Goal: Task Accomplishment & Management: Manage account settings

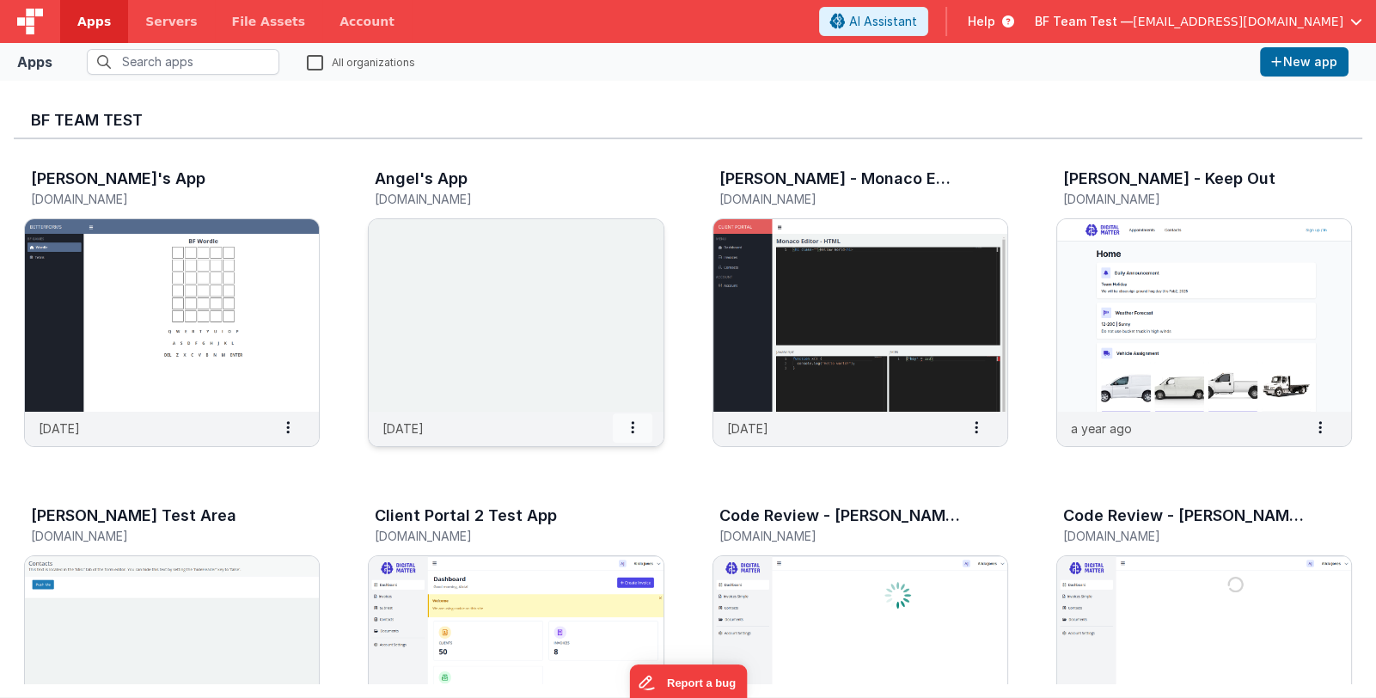
click at [632, 427] on icon at bounding box center [632, 427] width 3 height 1
click at [460, 406] on img at bounding box center [516, 315] width 294 height 193
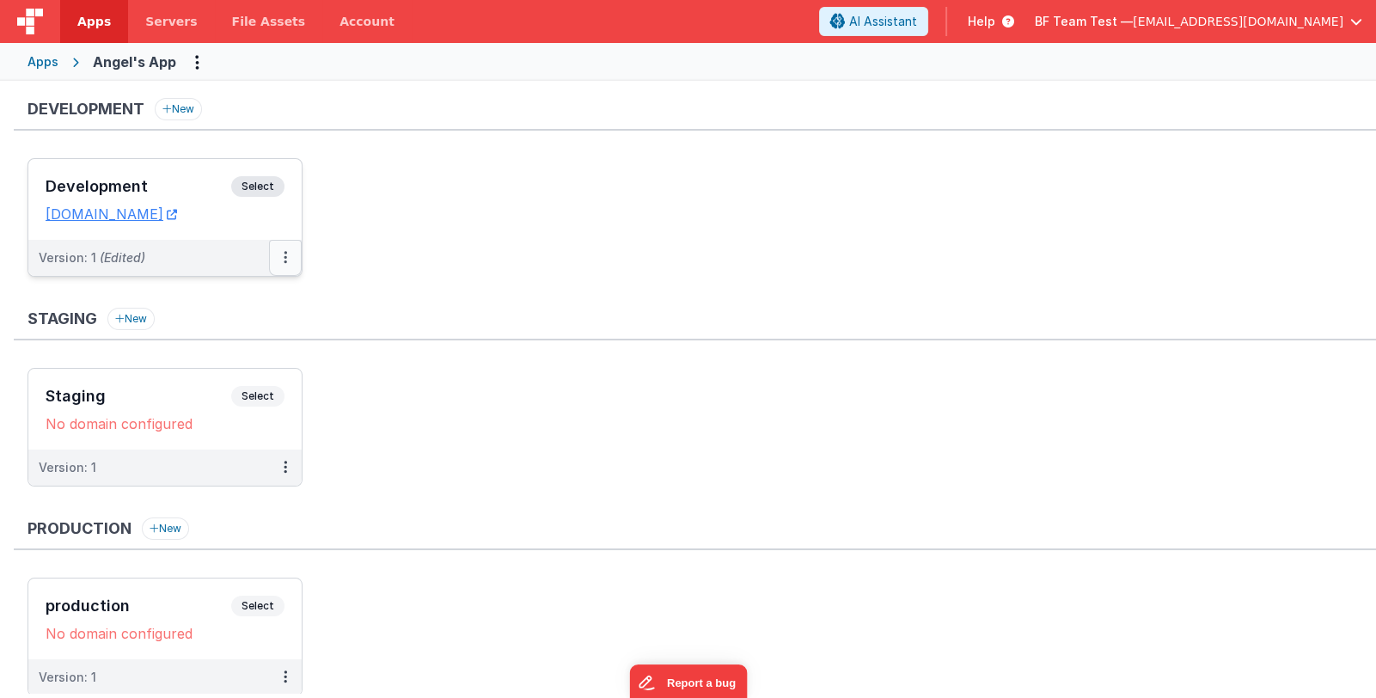
click at [293, 267] on button at bounding box center [285, 258] width 33 height 36
click at [288, 249] on button at bounding box center [285, 258] width 33 height 36
click at [245, 287] on link "Edit" at bounding box center [225, 296] width 151 height 31
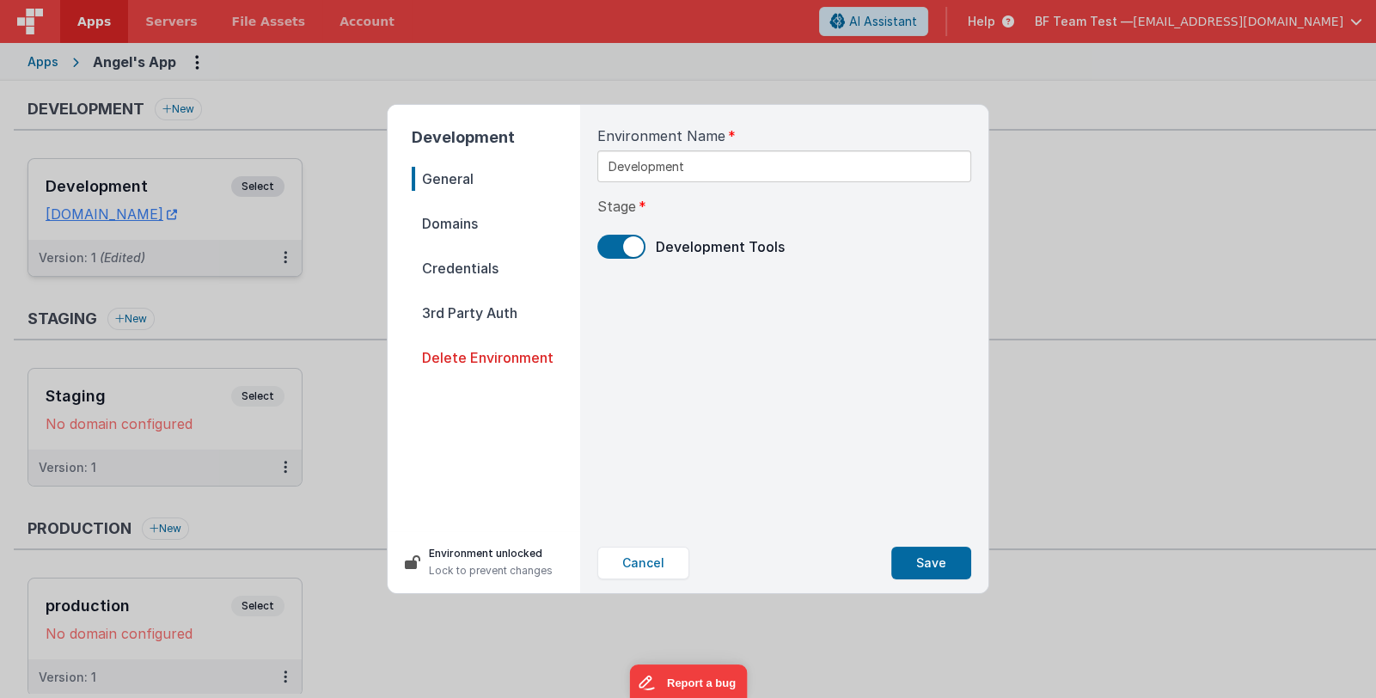
click at [454, 226] on span "Domains" at bounding box center [496, 223] width 168 height 24
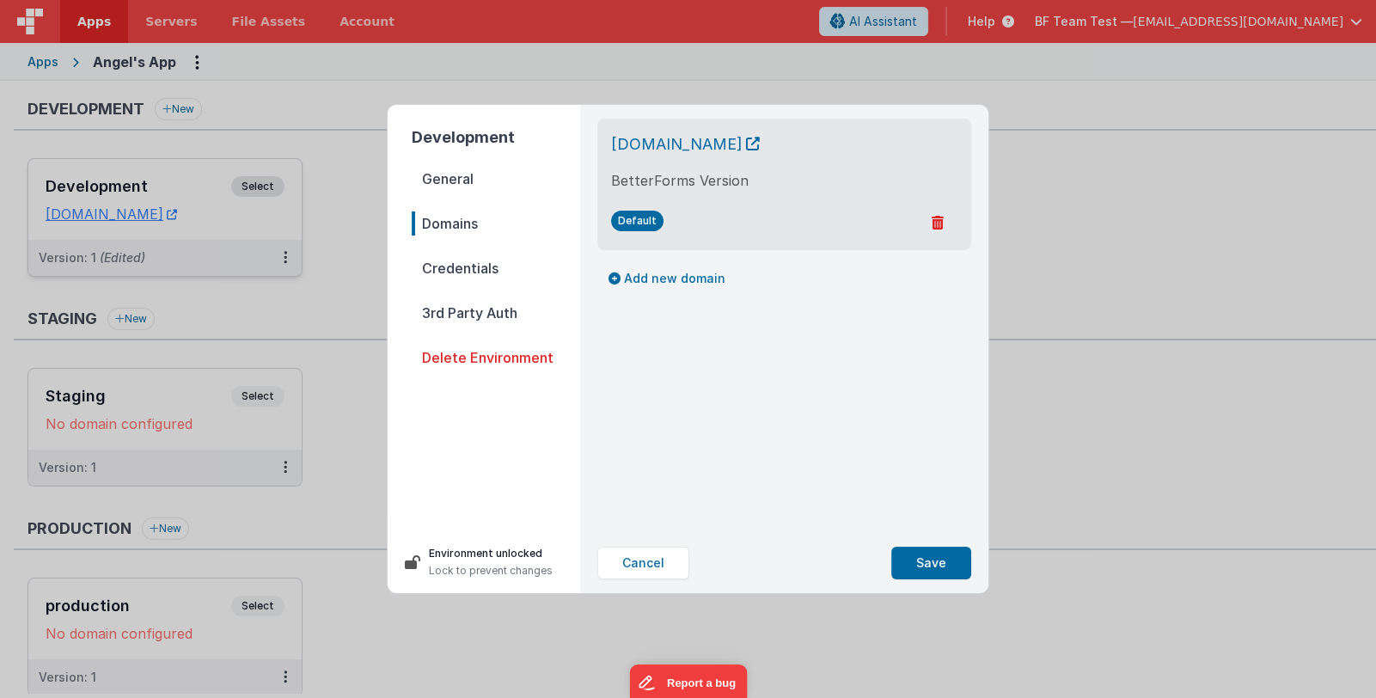
click at [1215, 22] on div "Development General Domains Credentials 3rd Party Auth Delete Environment Envir…" at bounding box center [688, 349] width 1376 height 698
click at [622, 560] on button "Cancel" at bounding box center [643, 563] width 92 height 33
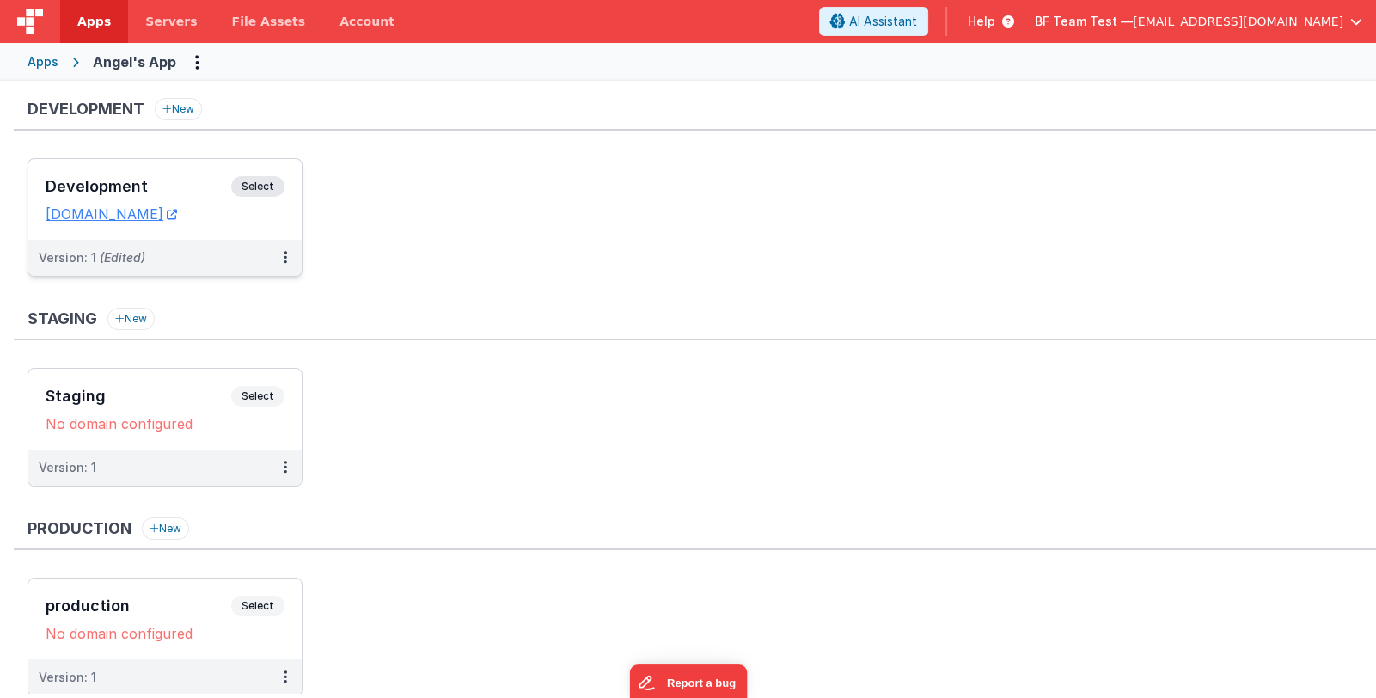
click at [1133, 28] on span "BF Team Test —" at bounding box center [1084, 21] width 98 height 17
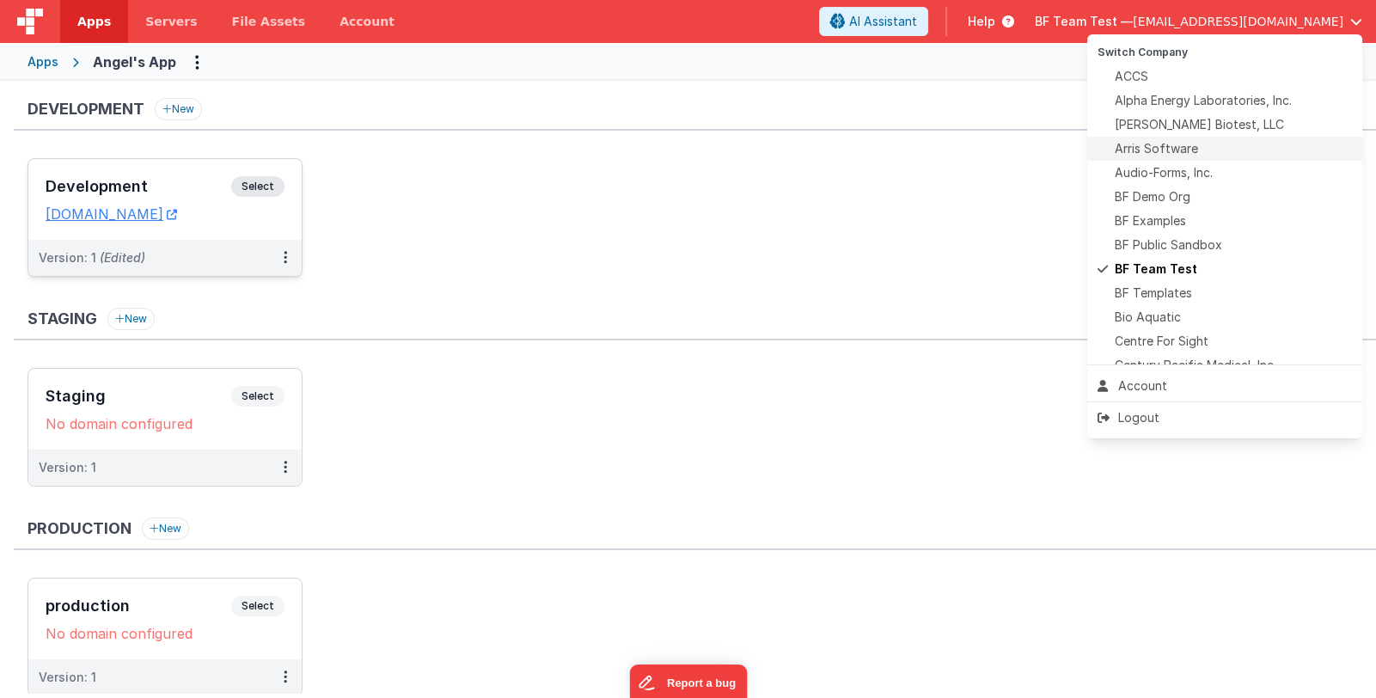
click at [1177, 141] on span "Arris Software" at bounding box center [1156, 148] width 83 height 17
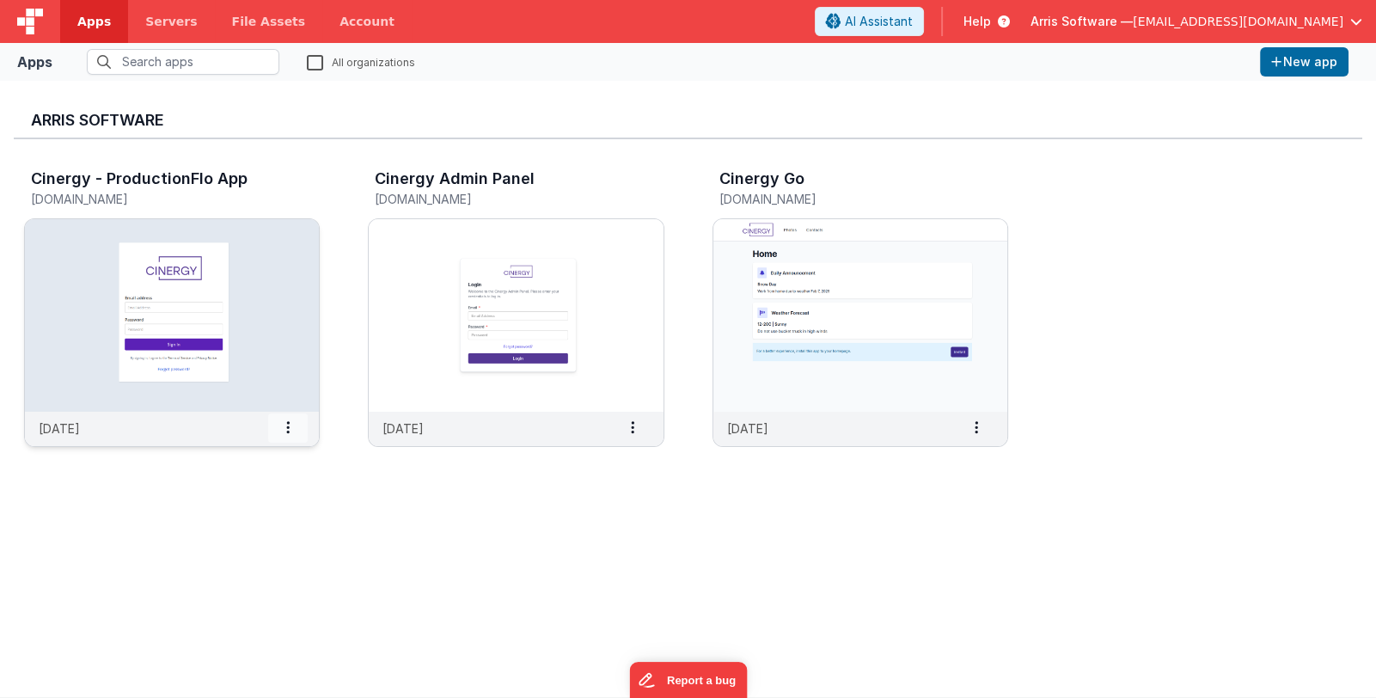
click at [289, 428] on icon at bounding box center [287, 427] width 3 height 1
click at [275, 450] on slot "Settings" at bounding box center [247, 456] width 95 height 25
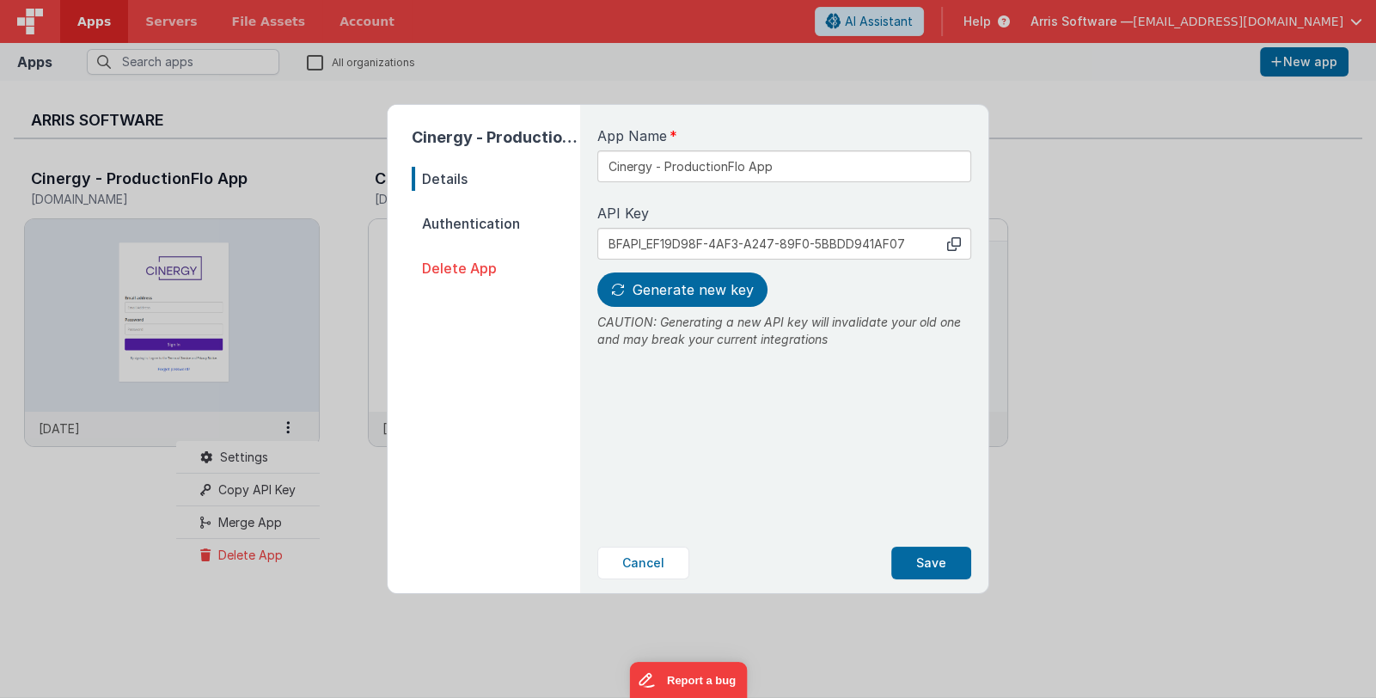
click at [468, 222] on span "Authentication" at bounding box center [496, 223] width 168 height 24
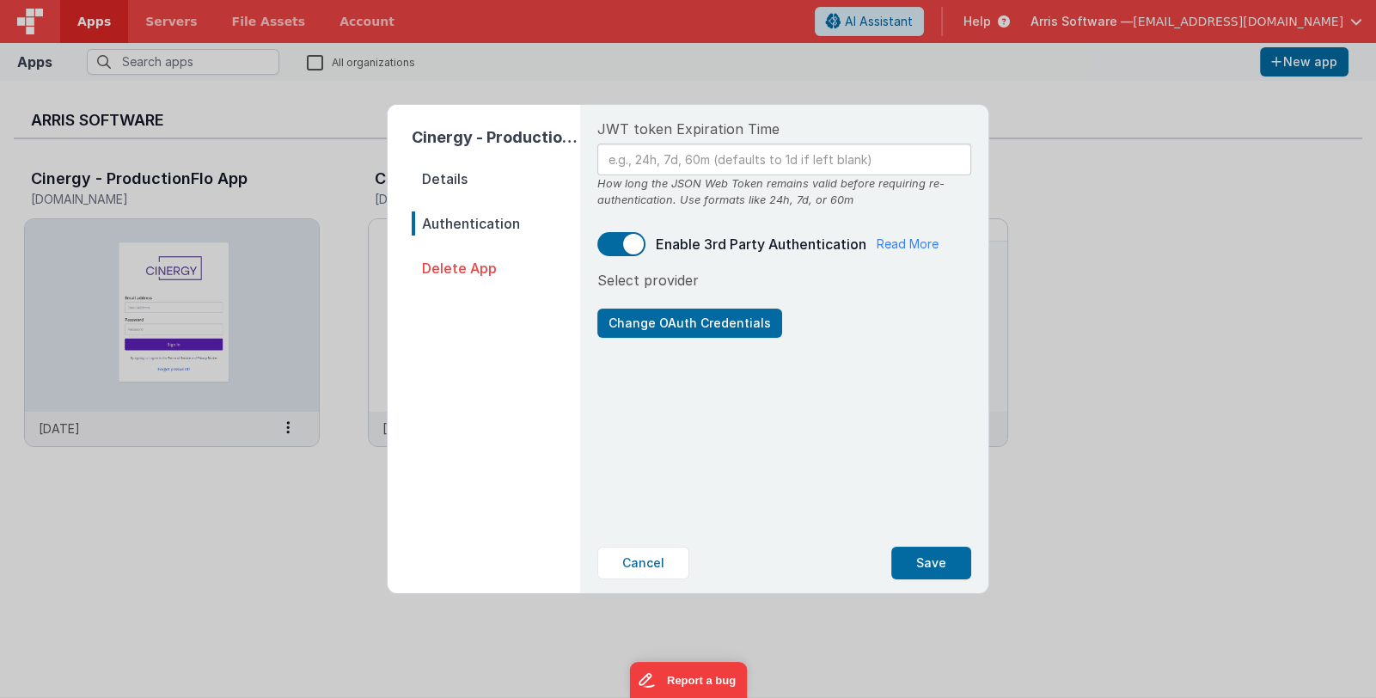
click at [233, 503] on div "Cinergy - ProductionFlo App Details Authentication Delete App JWT token Expirat…" at bounding box center [688, 349] width 1376 height 698
click at [607, 566] on button "Cancel" at bounding box center [643, 563] width 92 height 33
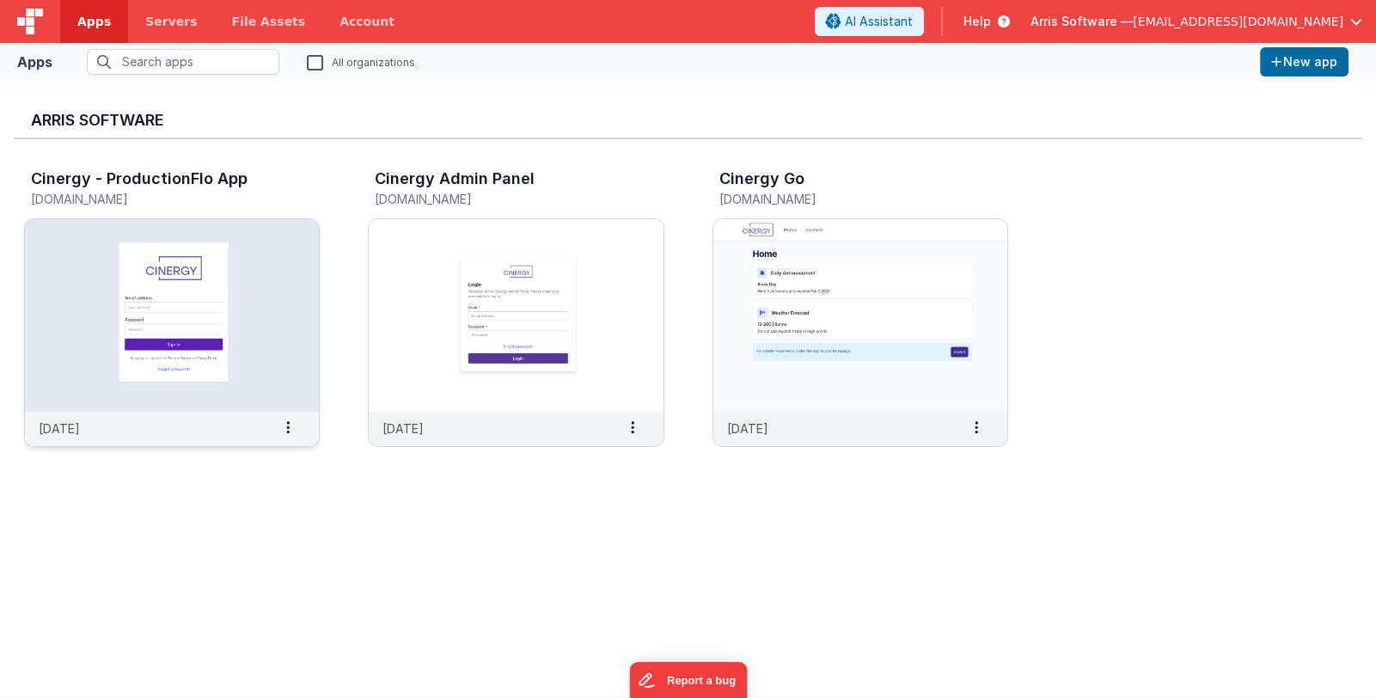
click at [254, 389] on img at bounding box center [172, 315] width 294 height 193
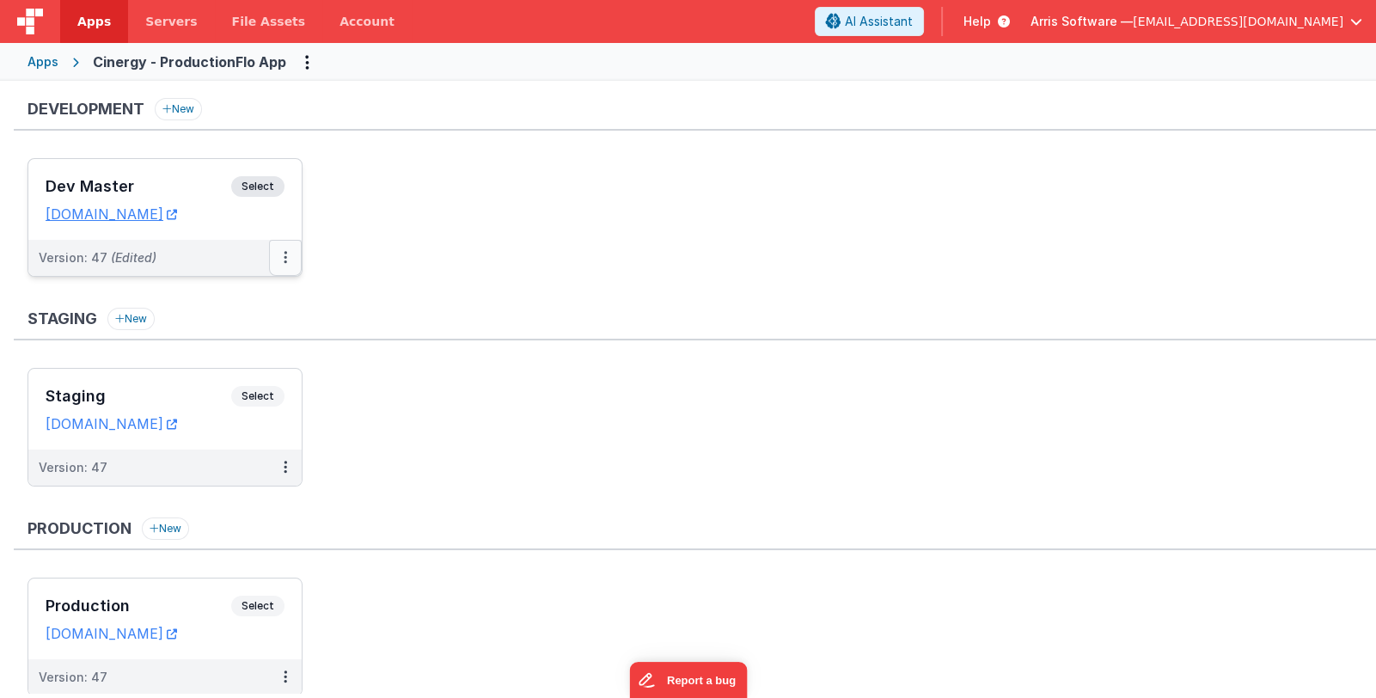
click at [290, 262] on button at bounding box center [285, 258] width 33 height 36
click at [266, 295] on link "Edit" at bounding box center [225, 296] width 151 height 31
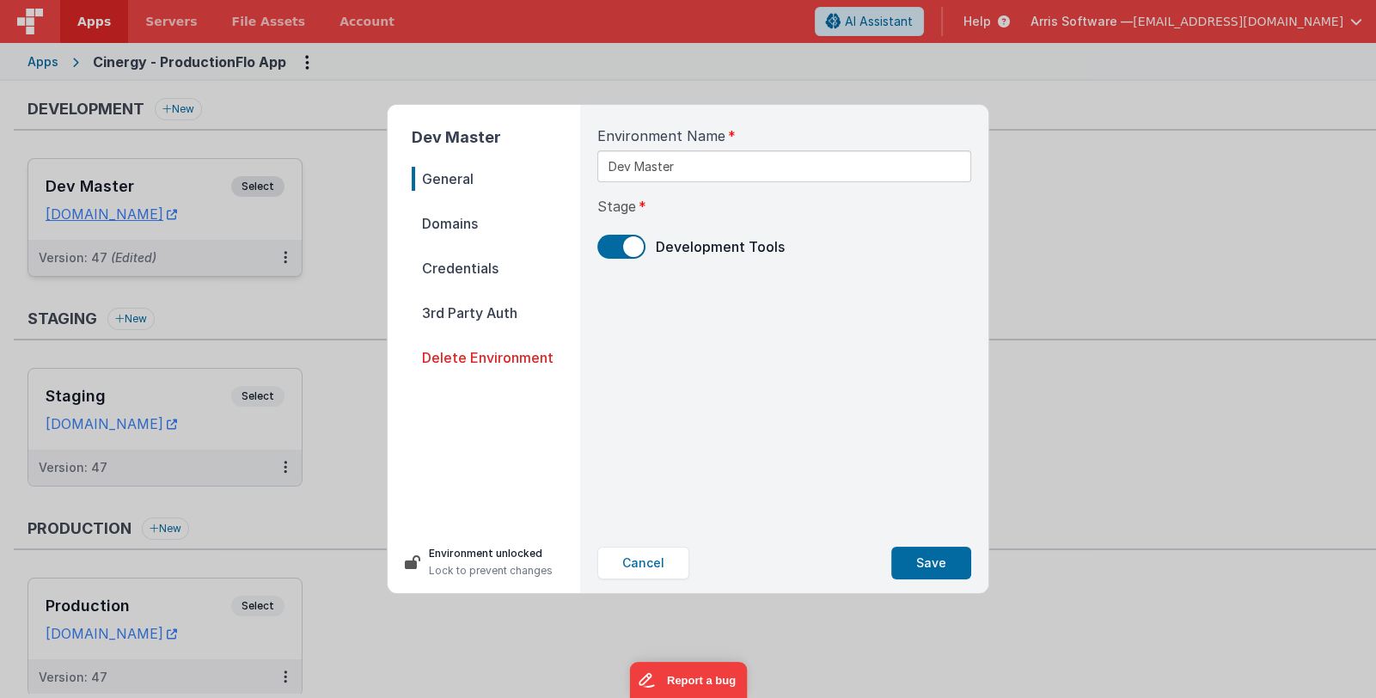
click at [450, 217] on span "Domains" at bounding box center [496, 223] width 168 height 24
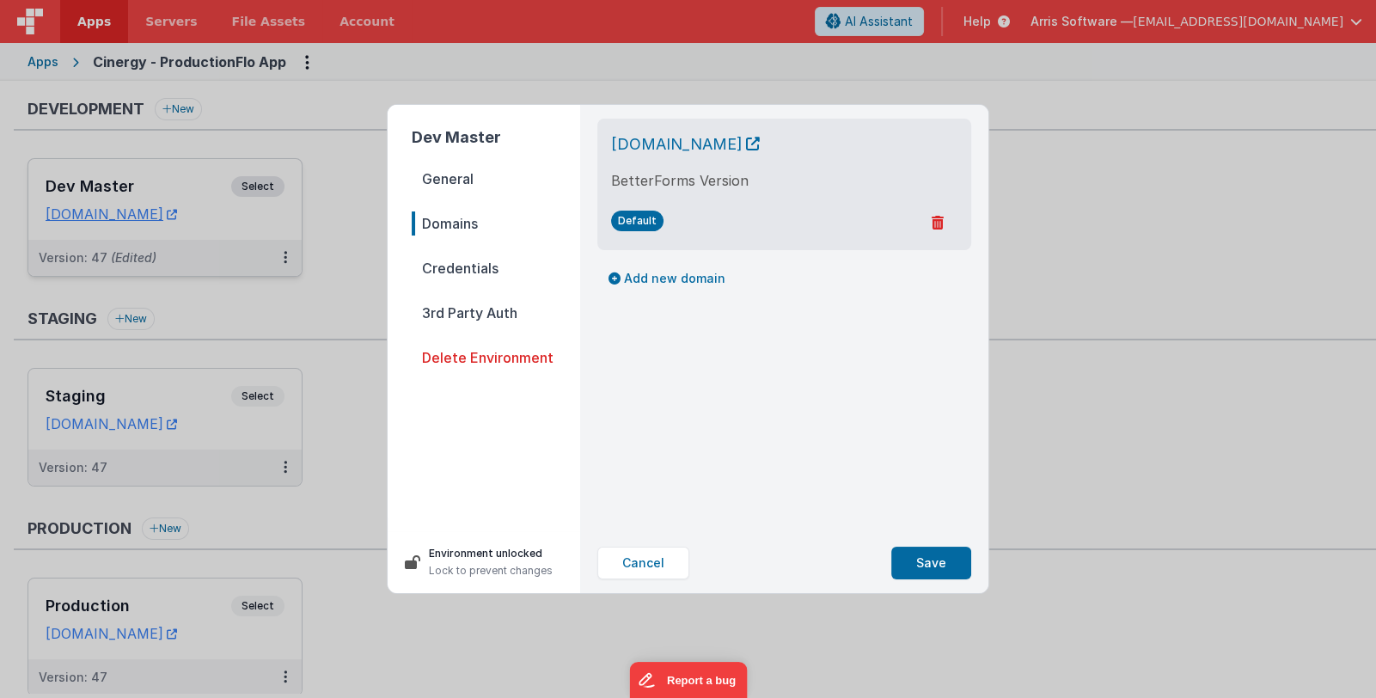
click at [446, 274] on span "Credentials" at bounding box center [496, 268] width 168 height 24
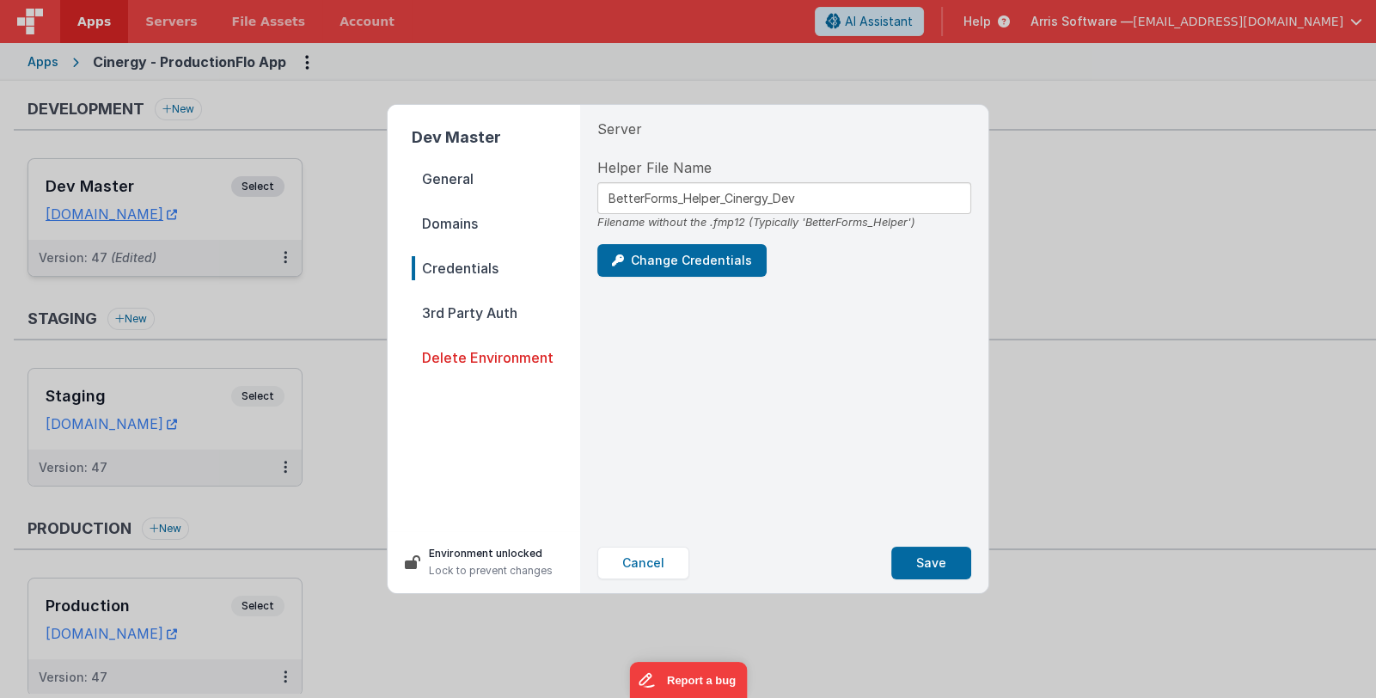
click at [444, 311] on span "3rd Party Auth" at bounding box center [496, 313] width 168 height 24
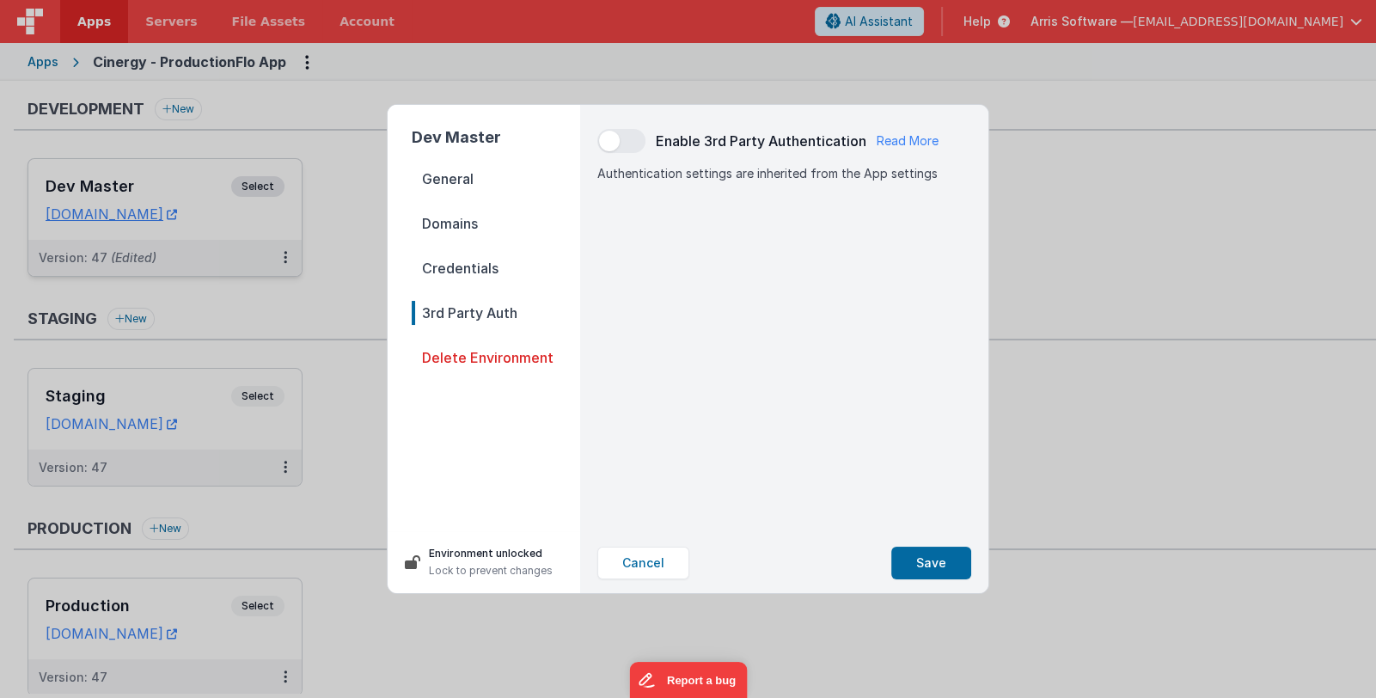
click at [445, 175] on span "General" at bounding box center [496, 179] width 168 height 24
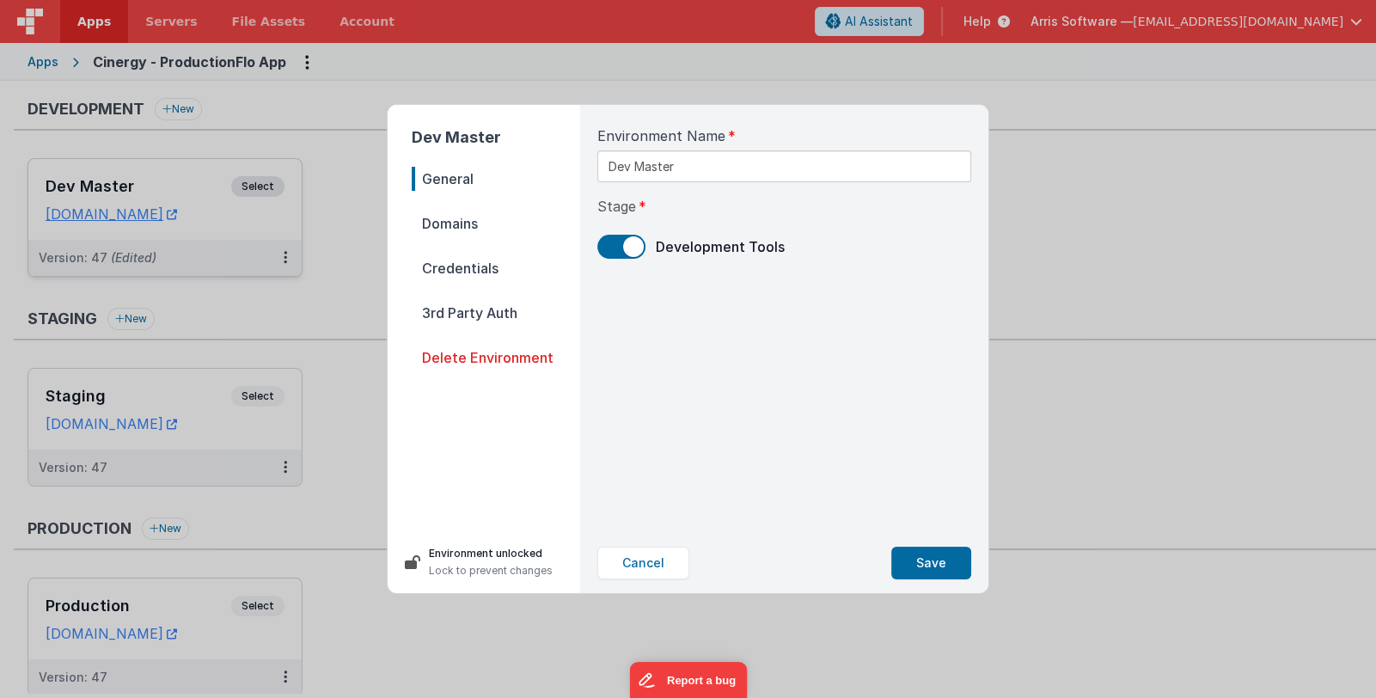
click at [438, 222] on span "Domains" at bounding box center [496, 223] width 168 height 24
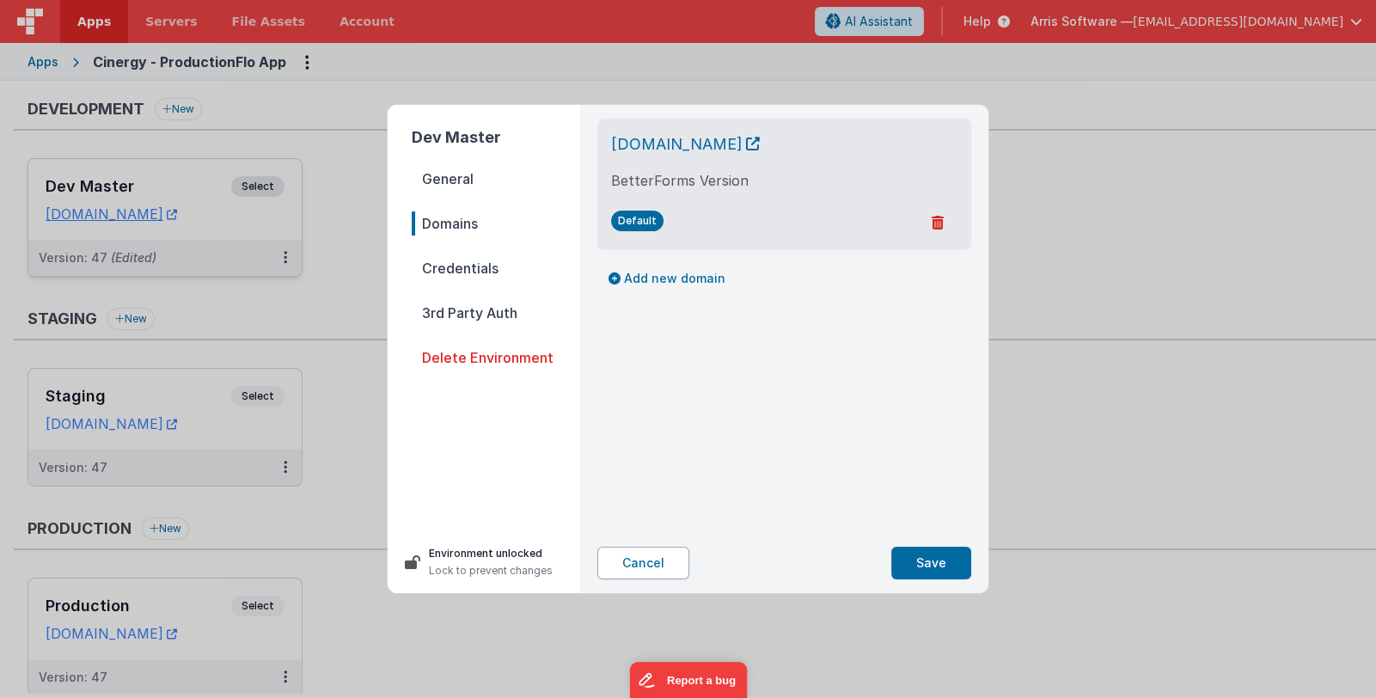
click at [653, 569] on button "Cancel" at bounding box center [643, 563] width 92 height 33
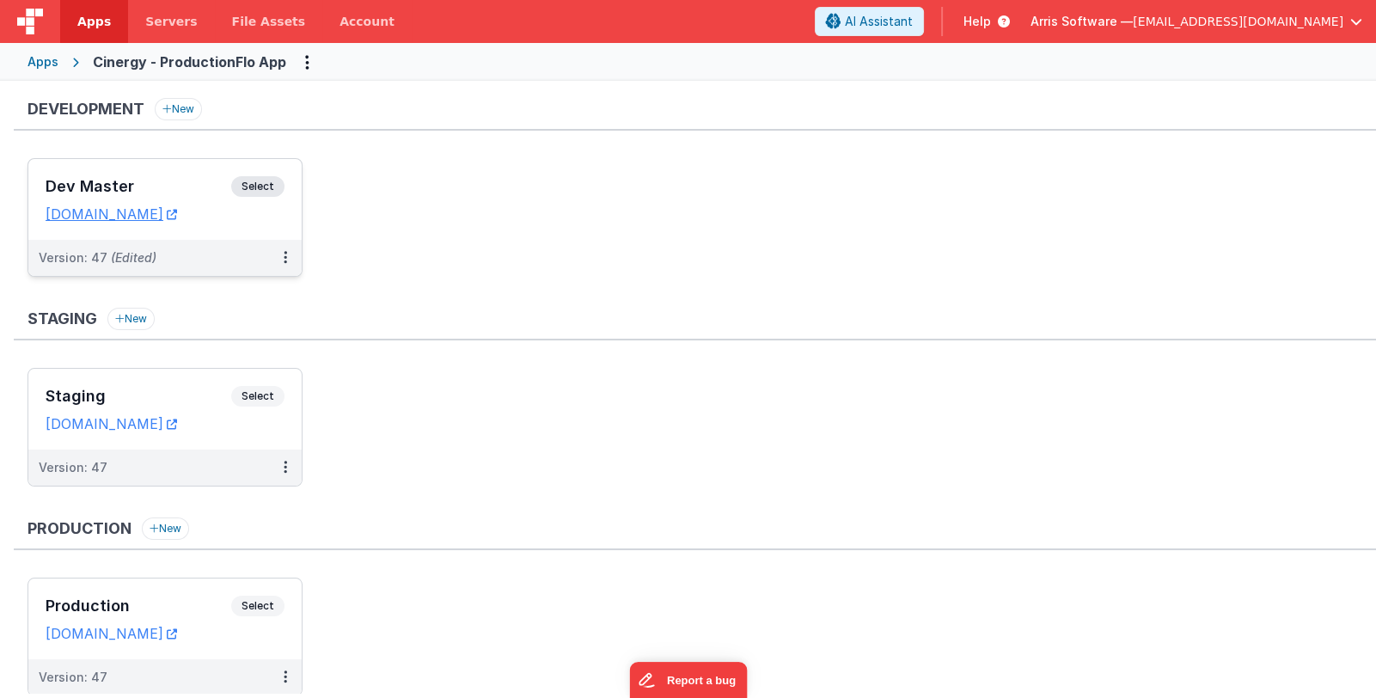
click at [1192, 20] on span "[EMAIL_ADDRESS][DOMAIN_NAME]" at bounding box center [1238, 21] width 211 height 17
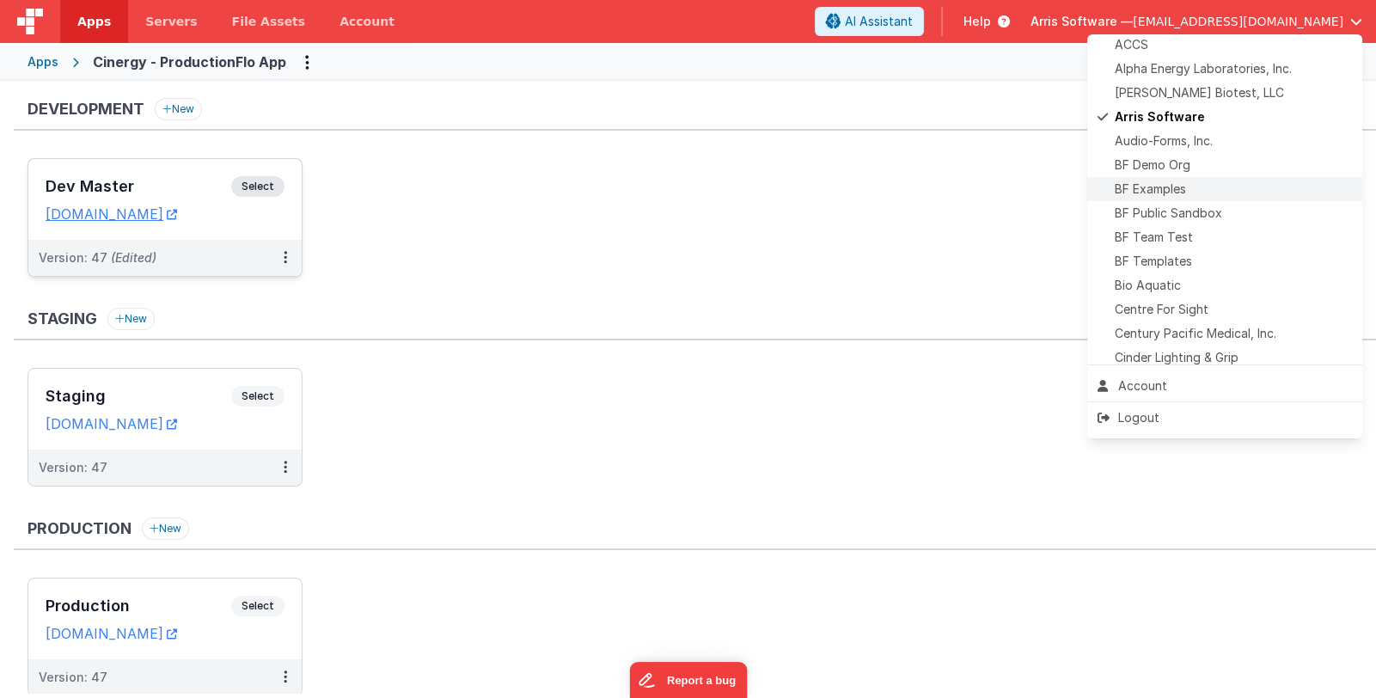
scroll to position [171, 0]
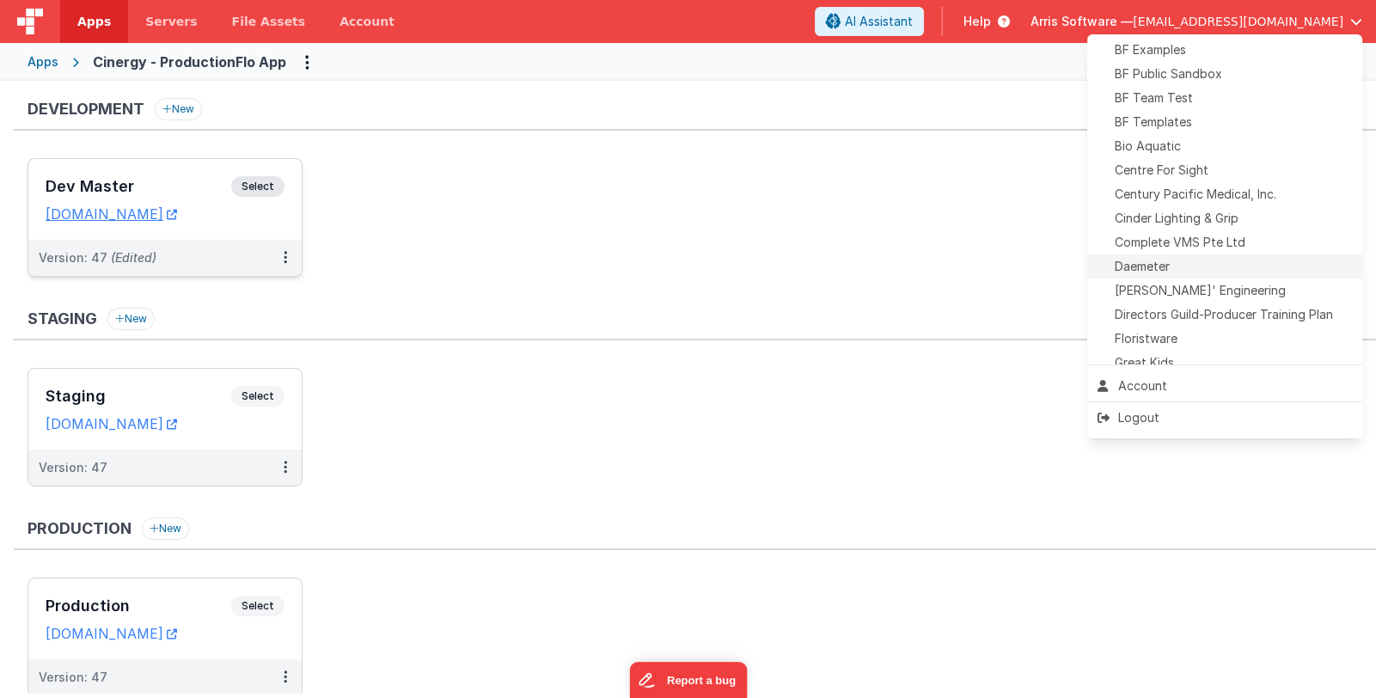
click at [1205, 269] on div "Daemeter" at bounding box center [1225, 266] width 254 height 17
